Goal: Information Seeking & Learning: Learn about a topic

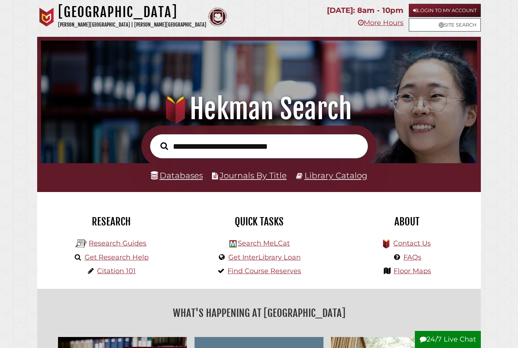
scroll to position [144, 432]
click at [128, 243] on link "Research Guides" at bounding box center [118, 243] width 58 height 8
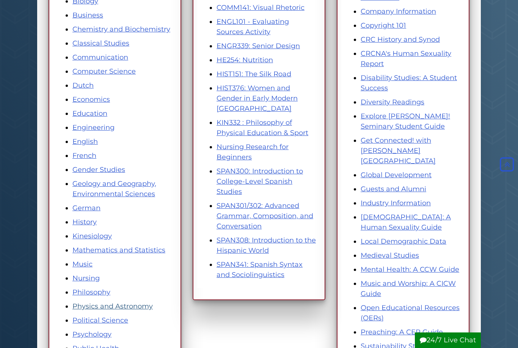
scroll to position [215, 0]
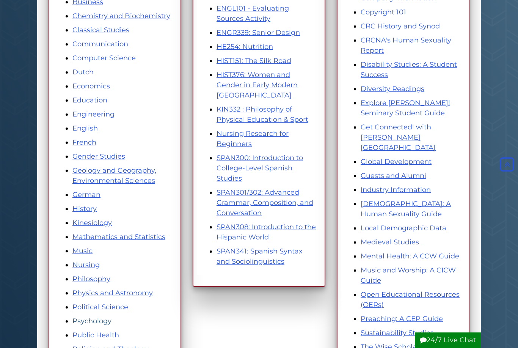
click at [104, 320] on link "Psychology" at bounding box center [91, 321] width 39 height 8
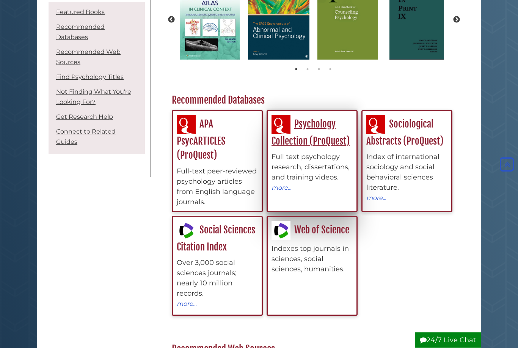
scroll to position [153, 0]
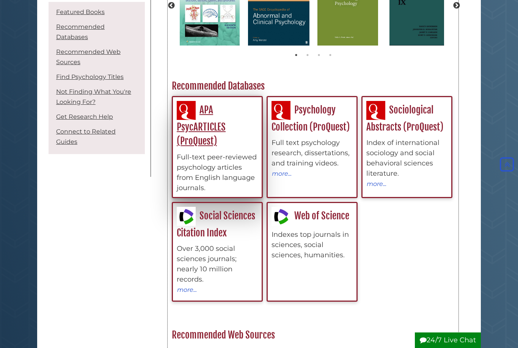
click at [208, 135] on link "APA PsycARTICLES (ProQuest)" at bounding box center [201, 125] width 49 height 43
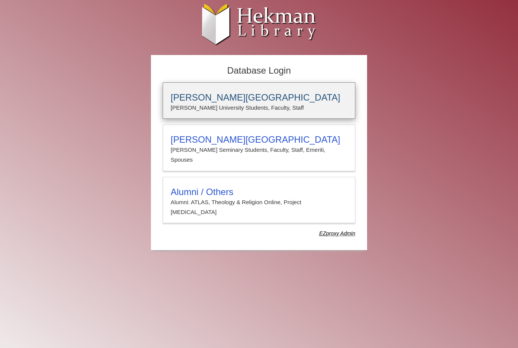
click at [229, 96] on h3 "[PERSON_NAME][GEOGRAPHIC_DATA]" at bounding box center [259, 97] width 177 height 11
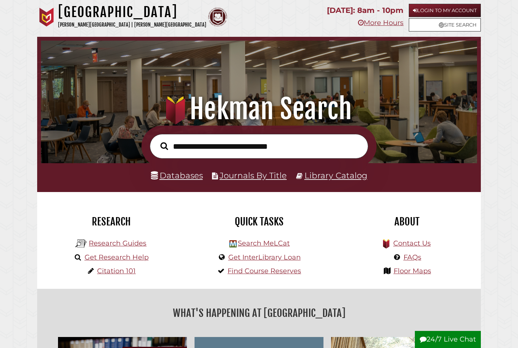
scroll to position [144, 432]
click at [133, 243] on link "Research Guides" at bounding box center [118, 243] width 58 height 8
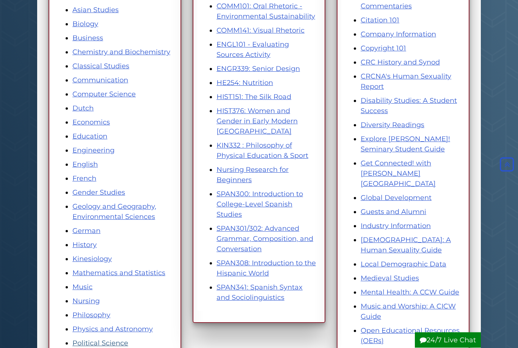
scroll to position [179, 0]
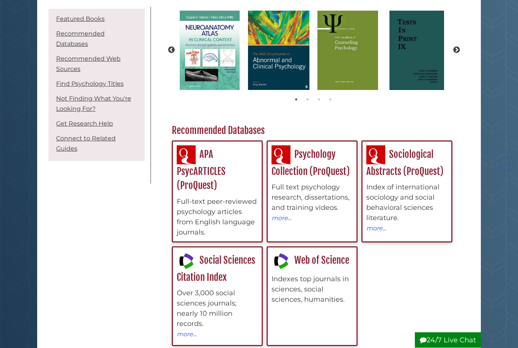
scroll to position [108, 0]
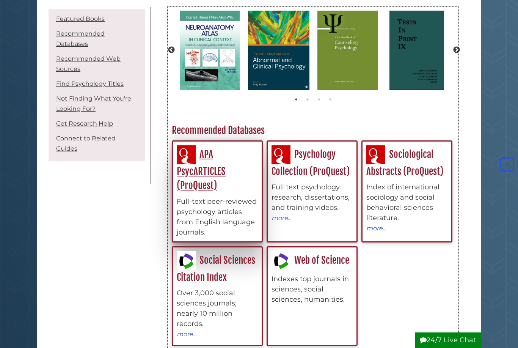
click at [213, 182] on link "APA PsycARTICLES (ProQuest)" at bounding box center [201, 169] width 49 height 43
